Goal: Book appointment/travel/reservation

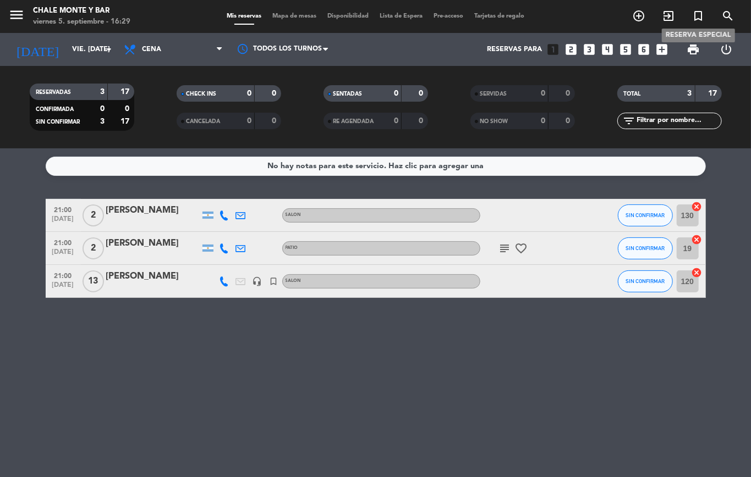
click at [704, 16] on span "turned_in_not" at bounding box center [698, 16] width 30 height 19
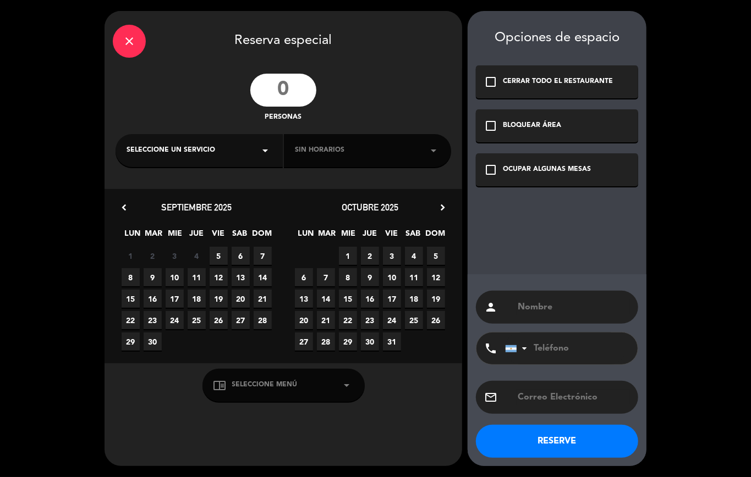
click at [278, 93] on input "number" at bounding box center [283, 90] width 66 height 33
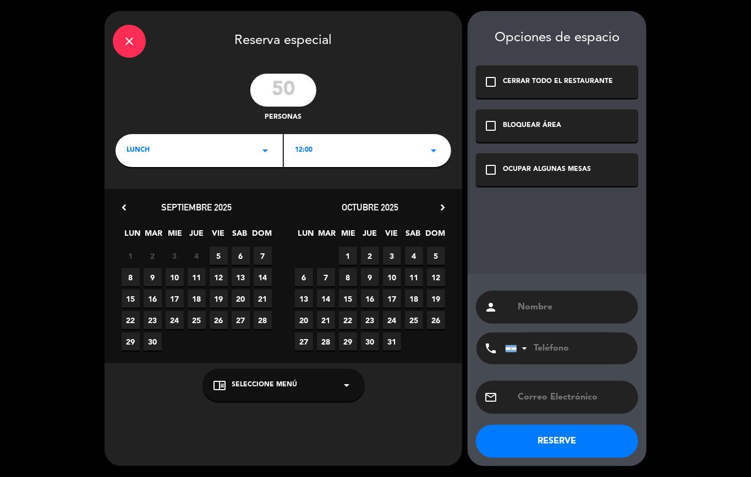
type input "50"
click at [316, 151] on div "12:00 arrow_drop_down" at bounding box center [367, 150] width 167 height 33
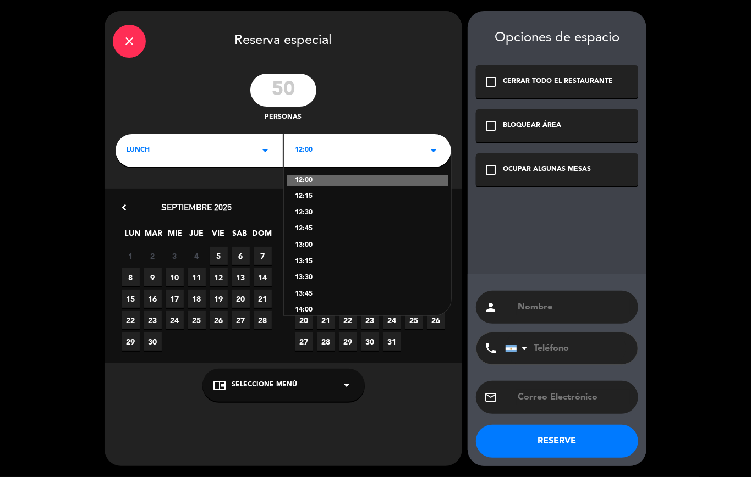
click at [312, 214] on div "12:30" at bounding box center [367, 213] width 145 height 11
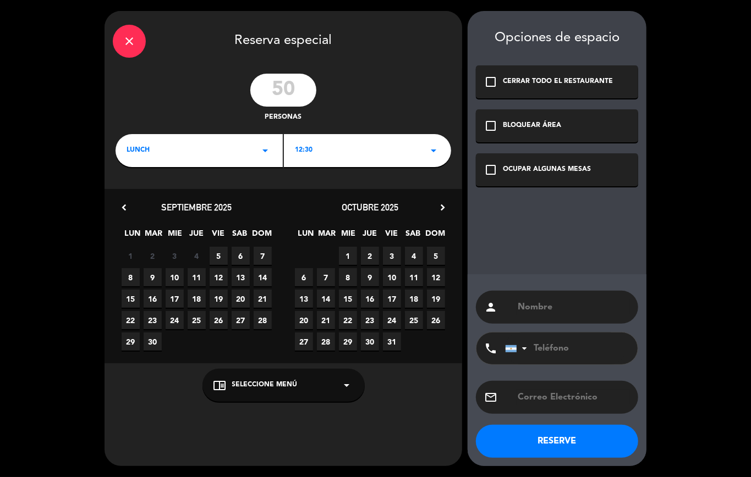
click at [227, 389] on div "chrome_reader_mode Seleccione Menú arrow_drop_down" at bounding box center [283, 385] width 162 height 33
click at [230, 355] on div "PATIO" at bounding box center [283, 358] width 140 height 11
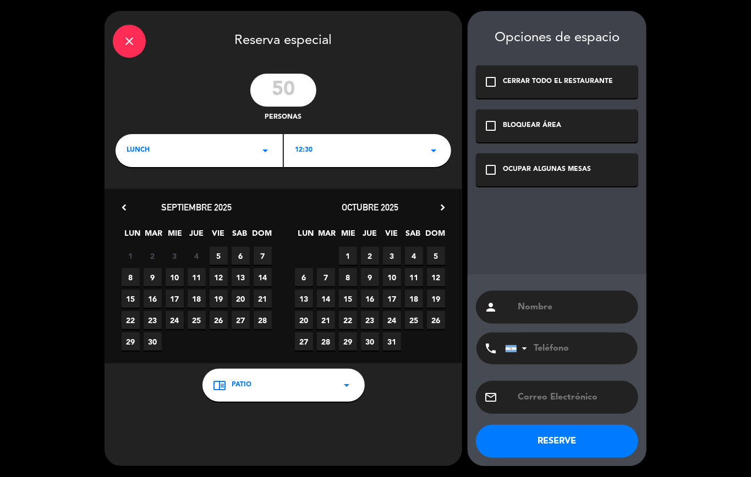
click at [137, 295] on span "15" at bounding box center [131, 299] width 18 height 18
click at [495, 177] on div "check_box_outline_blank OCUPAR ALGUNAS MESAS" at bounding box center [557, 169] width 162 height 33
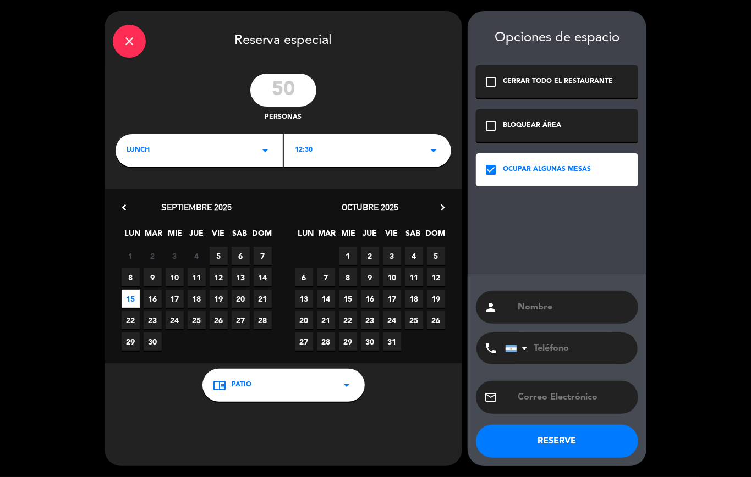
click at [531, 312] on input "text" at bounding box center [572, 307] width 113 height 15
type input "Señora"
click at [565, 394] on input "text" at bounding box center [572, 397] width 113 height 15
click at [557, 348] on input "tel" at bounding box center [565, 349] width 121 height 32
click at [566, 387] on div "email" at bounding box center [557, 397] width 162 height 33
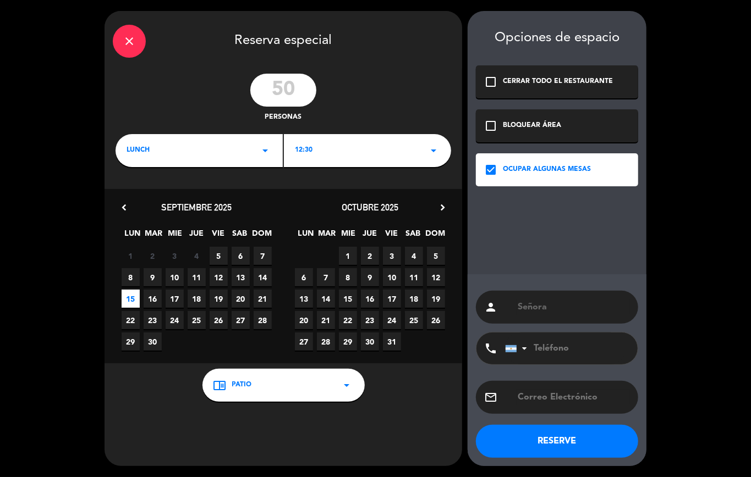
click at [570, 397] on input "text" at bounding box center [572, 397] width 113 height 15
click at [570, 354] on input "tel" at bounding box center [565, 349] width 121 height 32
click at [574, 395] on input "text" at bounding box center [572, 397] width 113 height 15
click at [566, 346] on input "tel" at bounding box center [565, 349] width 121 height 32
click at [568, 383] on div "email" at bounding box center [557, 397] width 162 height 33
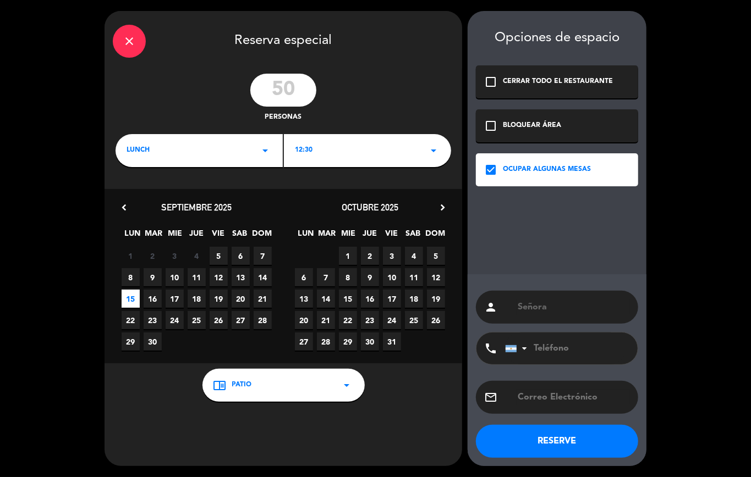
click at [568, 392] on input "text" at bounding box center [572, 397] width 113 height 15
click at [565, 344] on input "tel" at bounding box center [565, 349] width 121 height 32
click at [559, 399] on input "text" at bounding box center [572, 397] width 113 height 15
click at [548, 445] on button "RESERVE" at bounding box center [557, 441] width 162 height 33
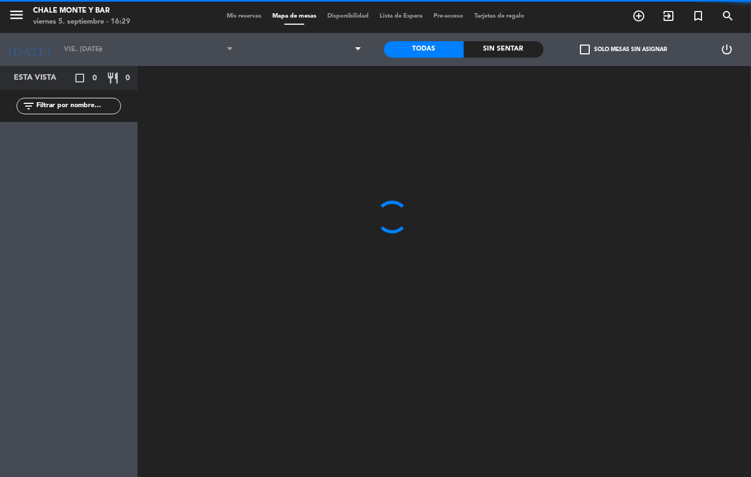
type input "lun. [DATE]"
click at [225, 16] on span "Mis reservas" at bounding box center [244, 16] width 46 height 6
